Goal: Task Accomplishment & Management: Complete application form

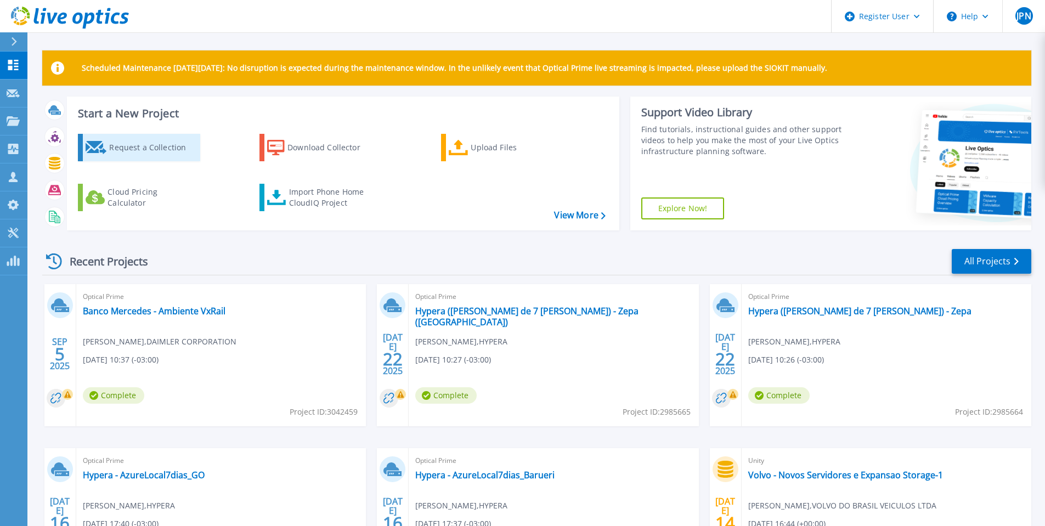
click at [161, 155] on div "Request a Collection" at bounding box center [153, 148] width 88 height 22
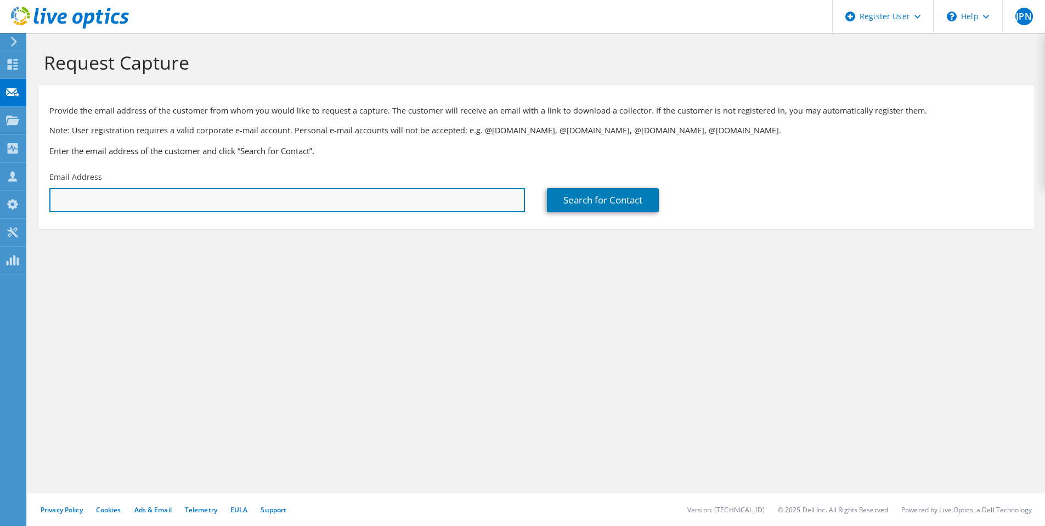
click at [467, 203] on input "text" at bounding box center [286, 200] width 475 height 24
paste input "[PERSON_NAME] <[PERSON_NAME][EMAIL_ADDRESS][PERSON_NAME][DOMAIN_NAME]>"
drag, startPoint x: 139, startPoint y: 201, endPoint x: -19, endPoint y: 197, distance: 158.5
click at [0, 197] on html "JPN Dell User [PERSON_NAME] Neto [EMAIL_ADDRESS][DOMAIN_NAME] Dell My Profile L…" at bounding box center [522, 263] width 1045 height 526
type input "[PERSON_NAME][EMAIL_ADDRESS][PERSON_NAME][DOMAIN_NAME]"
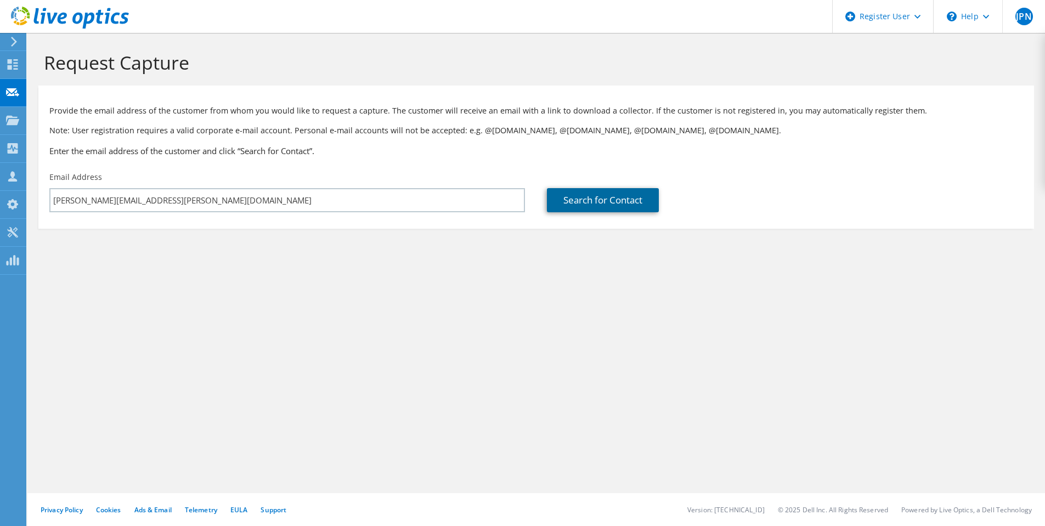
click at [619, 211] on link "Search for Contact" at bounding box center [603, 200] width 112 height 24
type input "ESPN DO BRASIL EVENTOS ESPORTIVOS LTDA"
type input "[PERSON_NAME]"
type input "Helvadjian"
type input "[GEOGRAPHIC_DATA]"
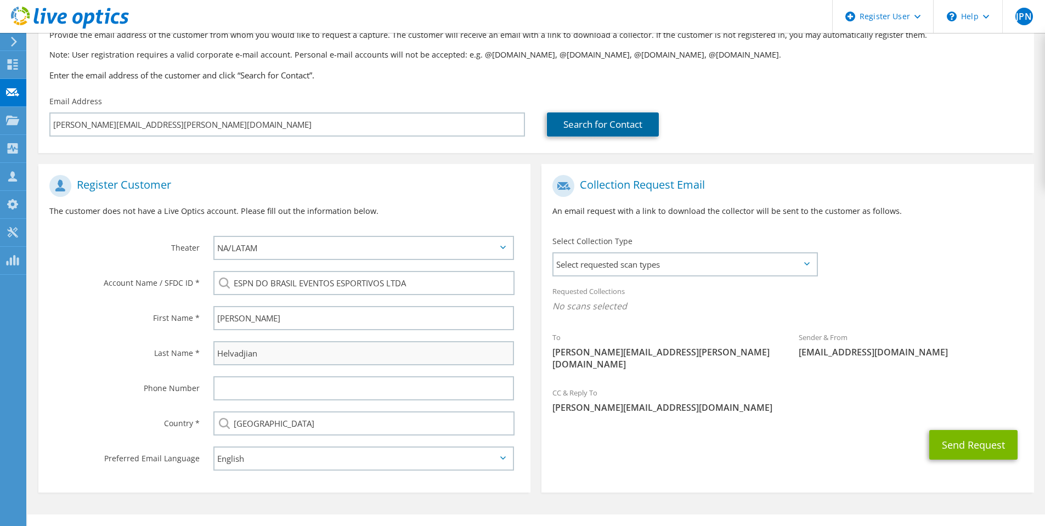
scroll to position [97, 0]
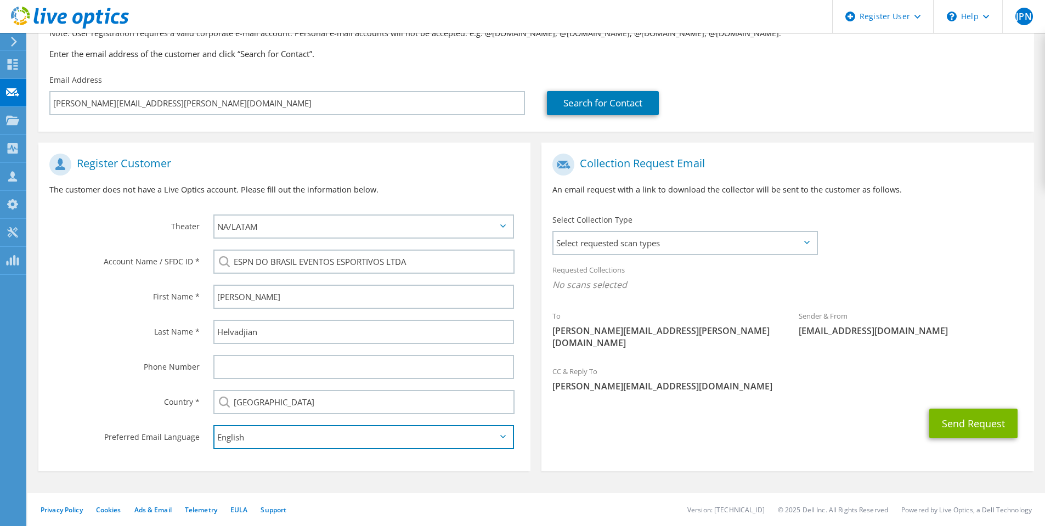
click at [504, 440] on select "English Deutsch Español Français Italiano Polski Português Русский 한국어 中文 日本語" at bounding box center [363, 437] width 300 height 24
select select "pt-BR"
click at [213, 425] on select "English Deutsch Español Français Italiano Polski Português Русский 한국어 中文 日本語" at bounding box center [363, 437] width 300 height 24
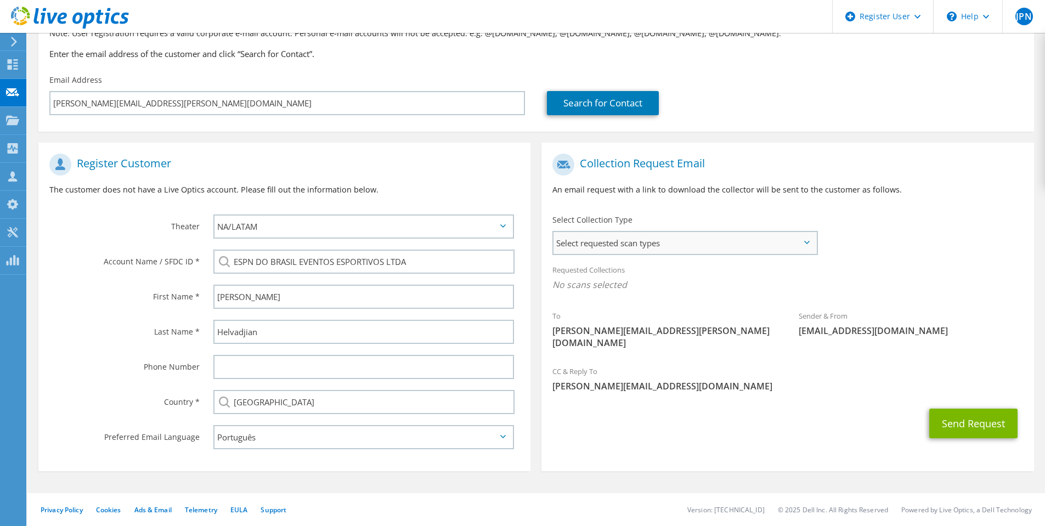
click at [809, 236] on span "Select requested scan types" at bounding box center [684, 243] width 263 height 22
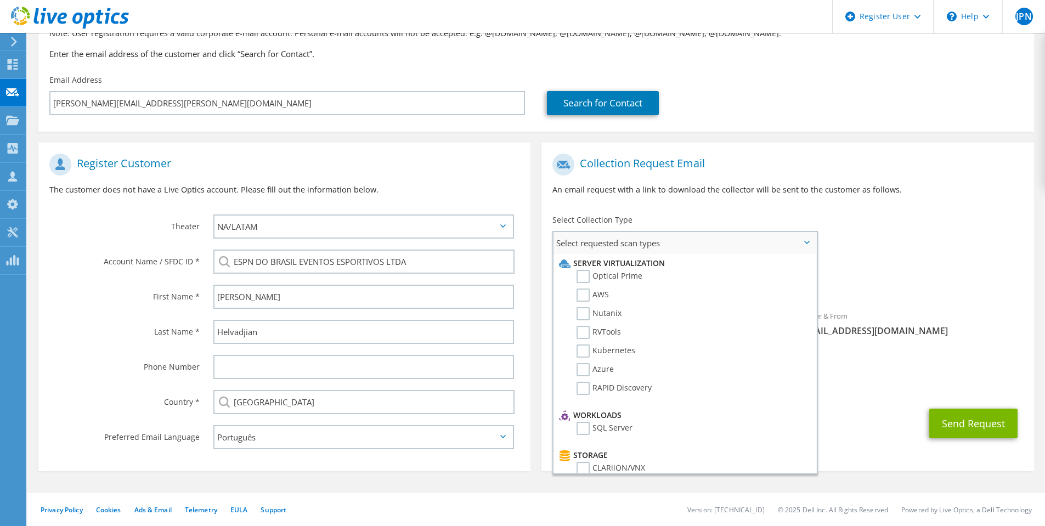
click at [745, 281] on li "Optical Prime" at bounding box center [683, 279] width 254 height 19
click at [603, 269] on li "Server Virtualization" at bounding box center [683, 263] width 254 height 13
click at [582, 273] on label "Optical Prime" at bounding box center [609, 276] width 66 height 13
click at [0, 0] on input "Optical Prime" at bounding box center [0, 0] width 0 height 0
click at [921, 327] on div "Sender & From [EMAIL_ADDRESS][DOMAIN_NAME]" at bounding box center [910, 327] width 246 height 38
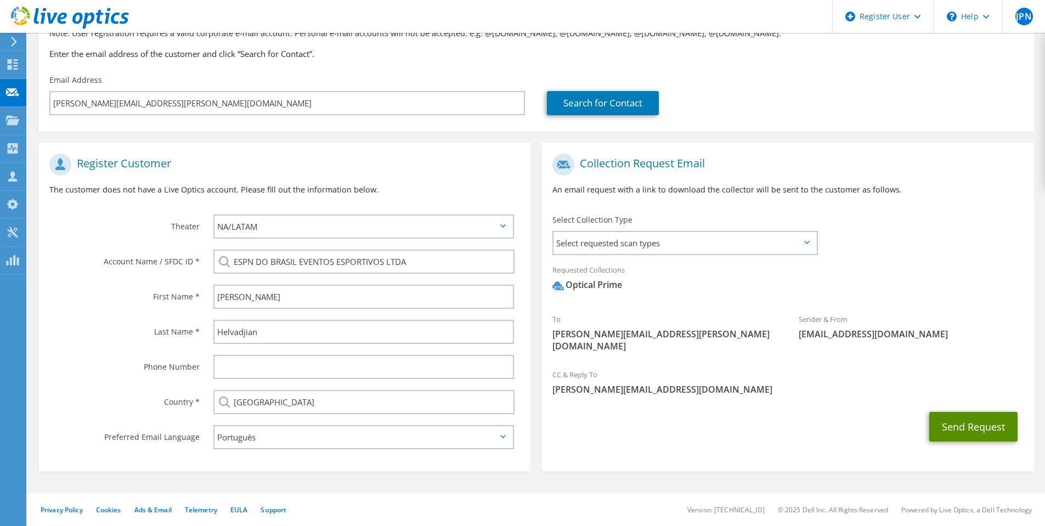
click at [959, 412] on button "Send Request" at bounding box center [973, 427] width 88 height 30
